Goal: Task Accomplishment & Management: Manage account settings

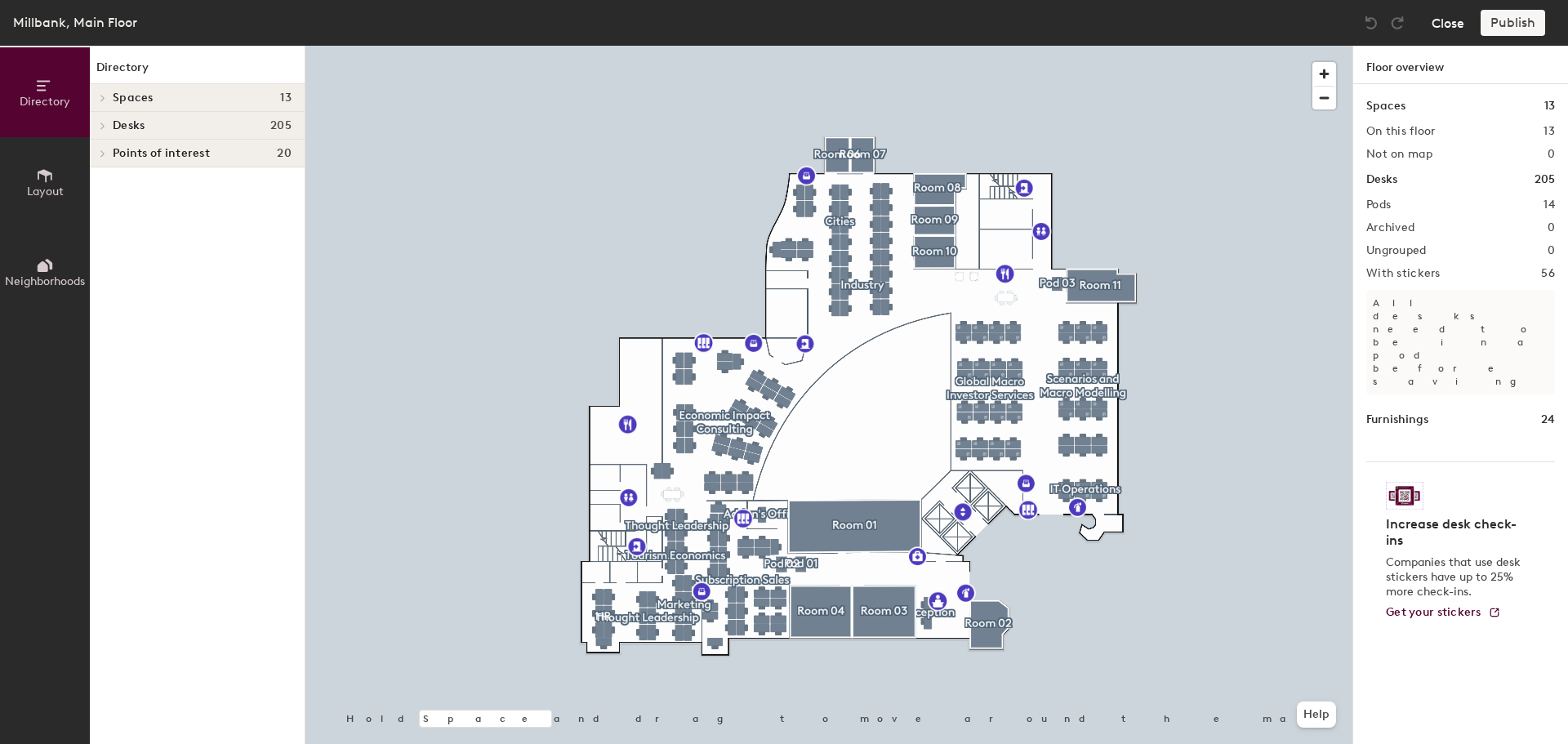
click at [1453, 21] on button "Close" at bounding box center [1449, 23] width 33 height 26
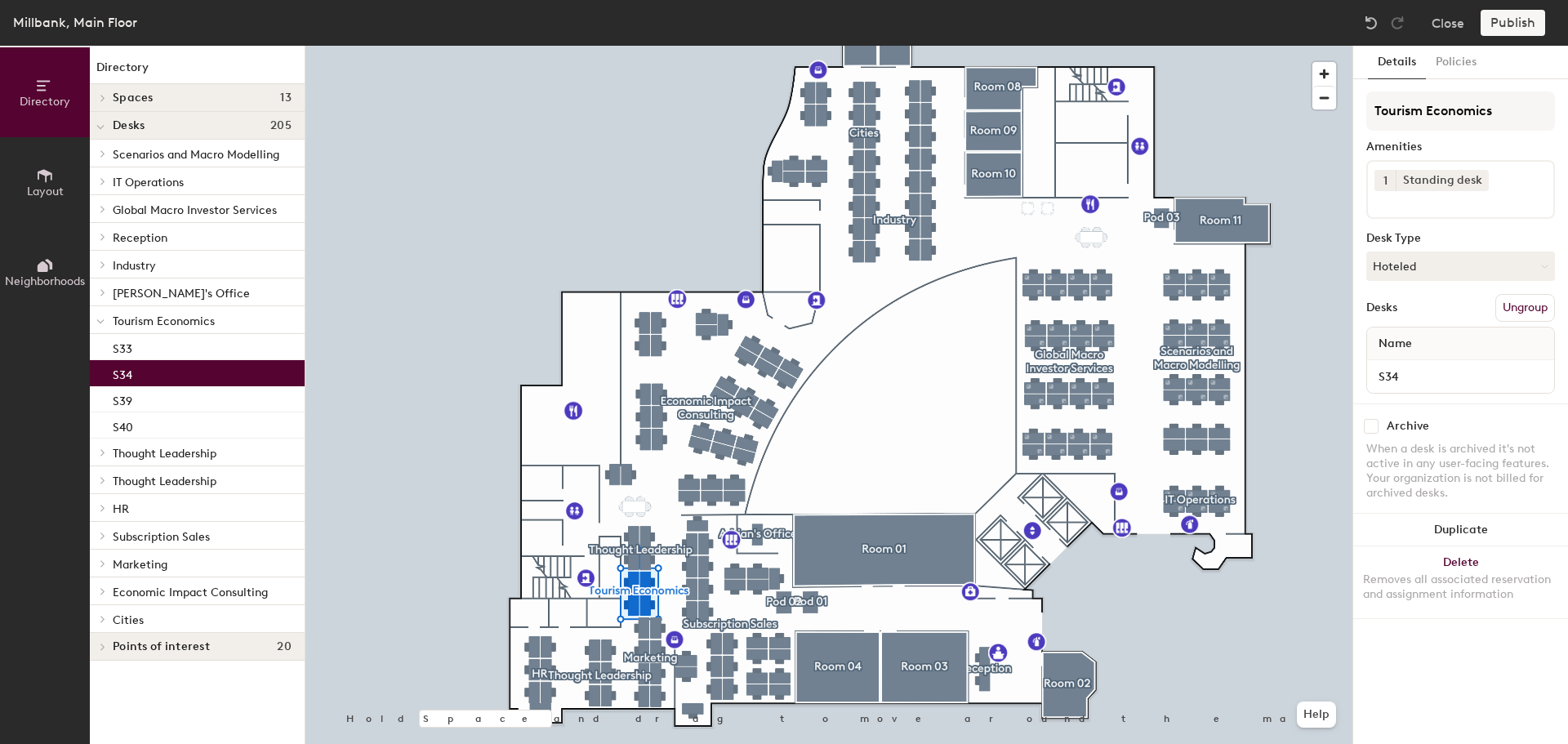
click at [140, 375] on div "S34" at bounding box center [197, 373] width 215 height 26
click at [1423, 271] on button "Hoteled" at bounding box center [1460, 266] width 189 height 30
click at [1401, 319] on div "Assigned" at bounding box center [1449, 317] width 163 height 25
click at [1421, 256] on button "Assigned" at bounding box center [1460, 266] width 189 height 30
click at [1407, 368] on div "Hoteled" at bounding box center [1449, 366] width 163 height 25
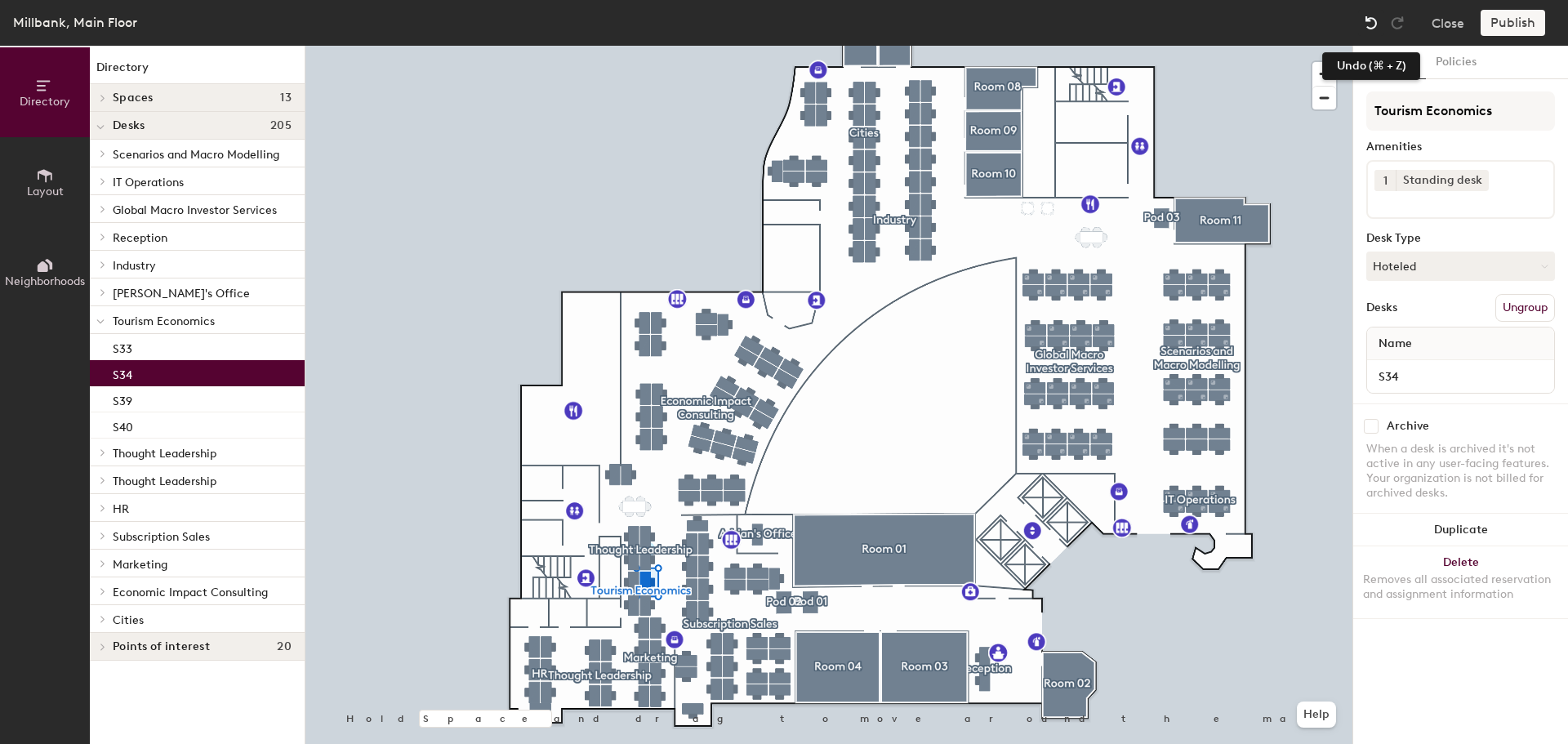
click at [1368, 20] on img at bounding box center [1371, 23] width 16 height 16
click at [1368, 21] on img at bounding box center [1371, 23] width 16 height 16
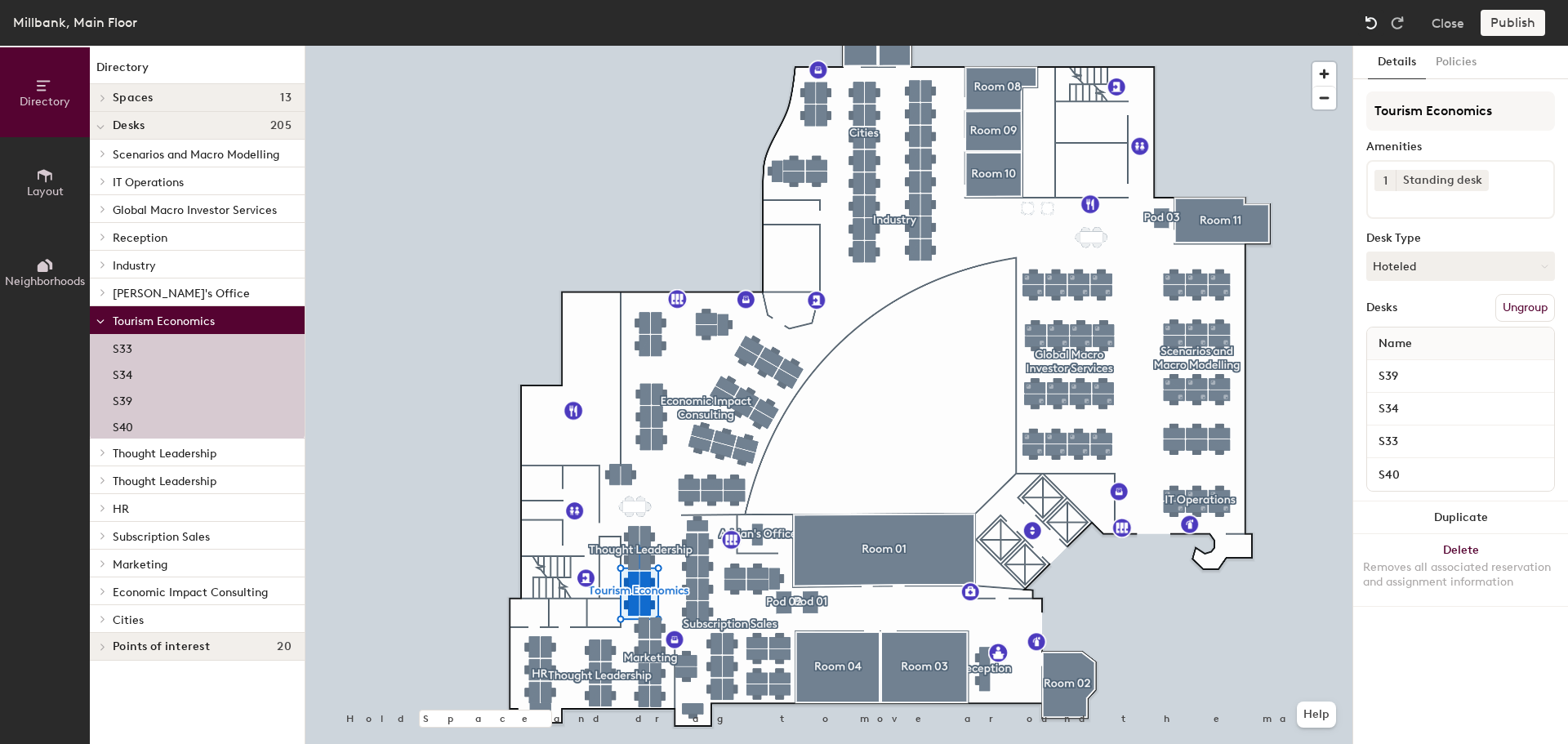
click at [1368, 21] on img at bounding box center [1371, 23] width 16 height 16
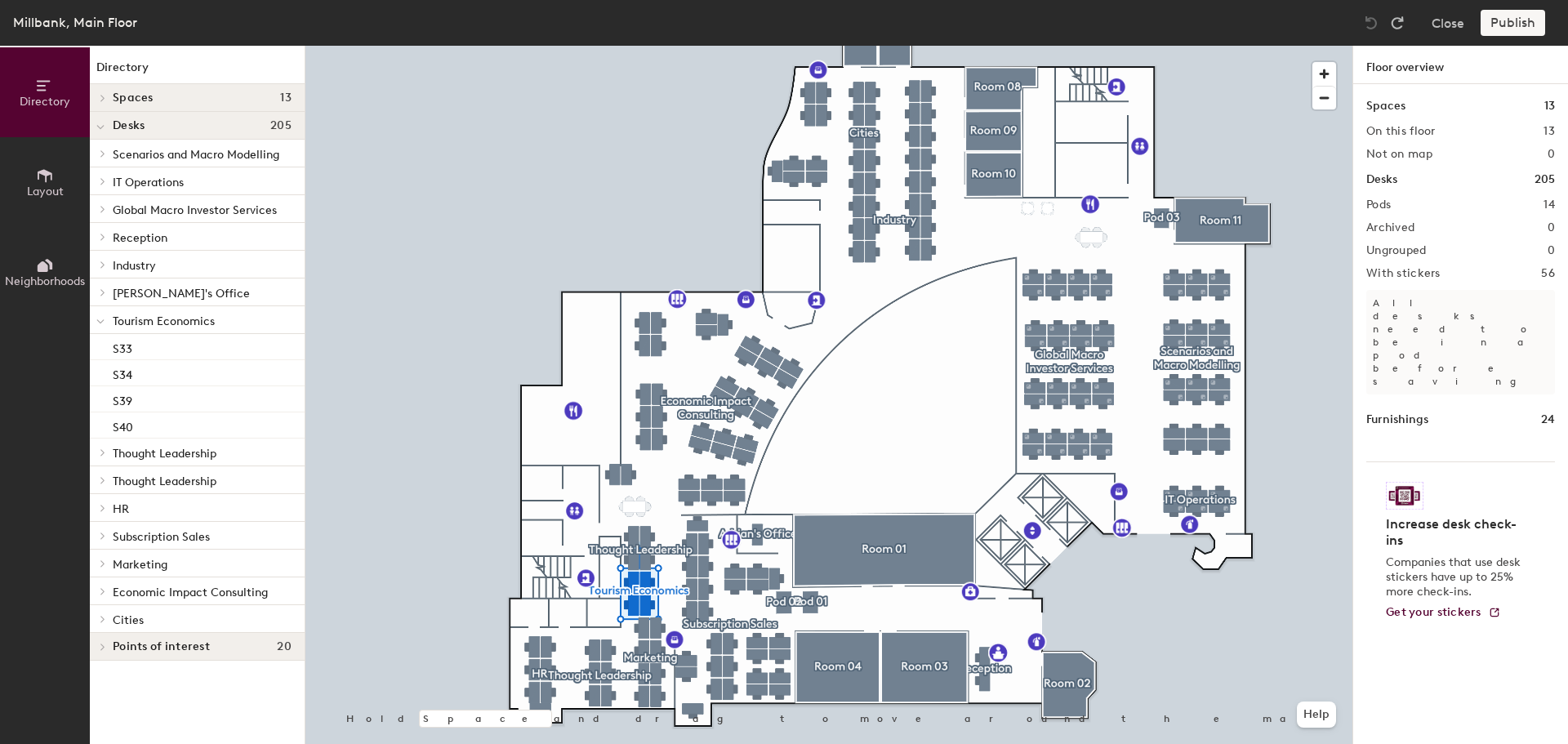
click at [1368, 21] on img at bounding box center [1371, 23] width 16 height 16
click at [1451, 22] on button "Close" at bounding box center [1449, 23] width 33 height 26
